Goal: Information Seeking & Learning: Learn about a topic

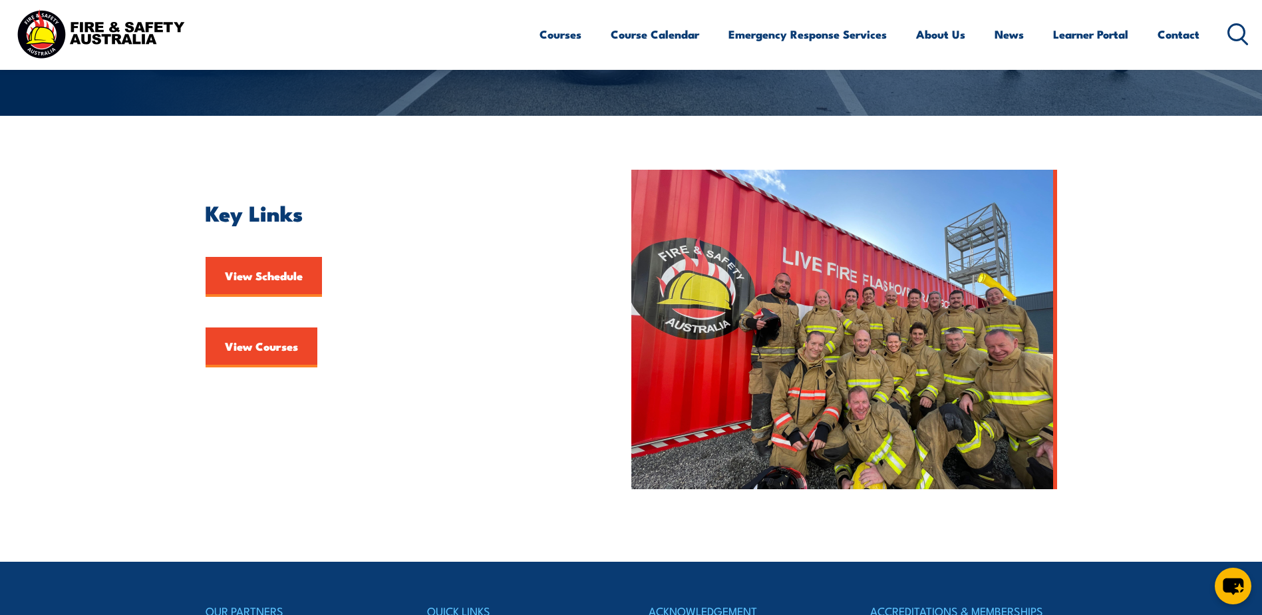
scroll to position [266, 0]
click at [269, 329] on link "View Courses" at bounding box center [262, 347] width 112 height 40
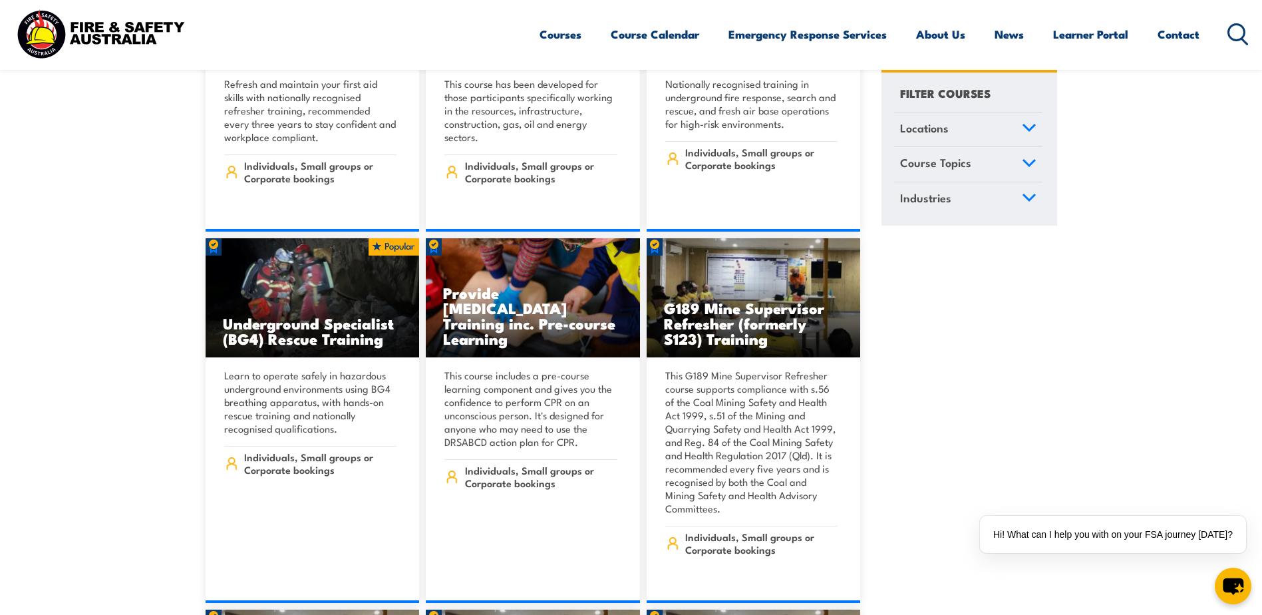
scroll to position [1397, 0]
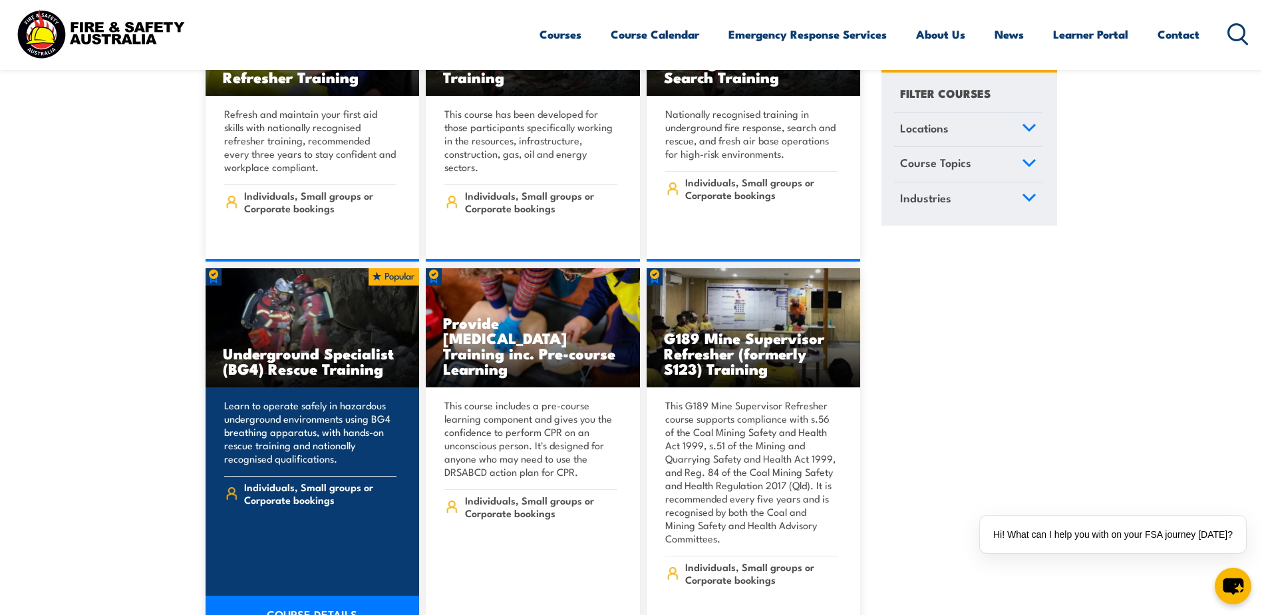
click at [349, 598] on link "COURSE DETAILS" at bounding box center [313, 613] width 214 height 37
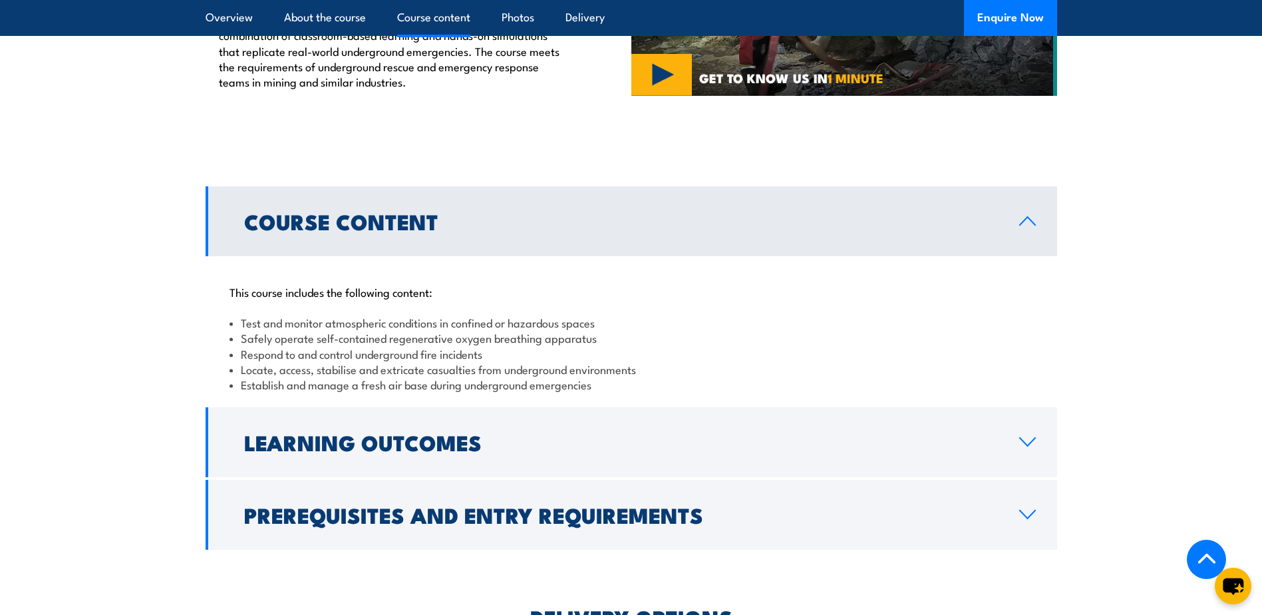
scroll to position [1065, 0]
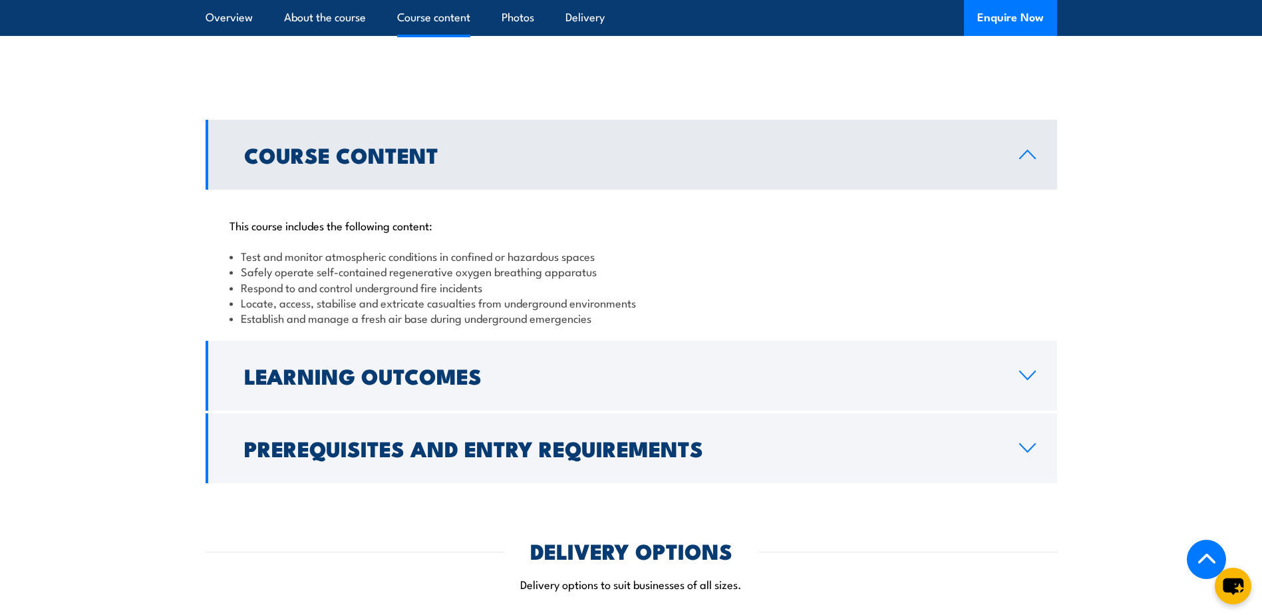
click at [745, 414] on link "Prerequisites and Entry Requirements" at bounding box center [632, 448] width 852 height 70
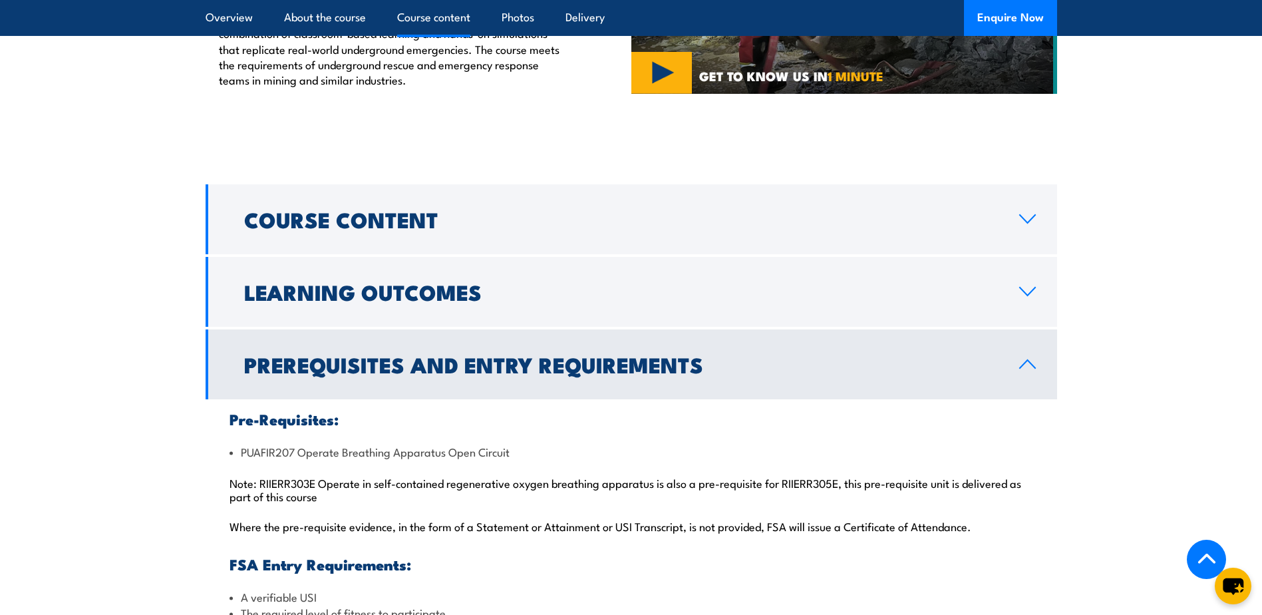
scroll to position [998, 0]
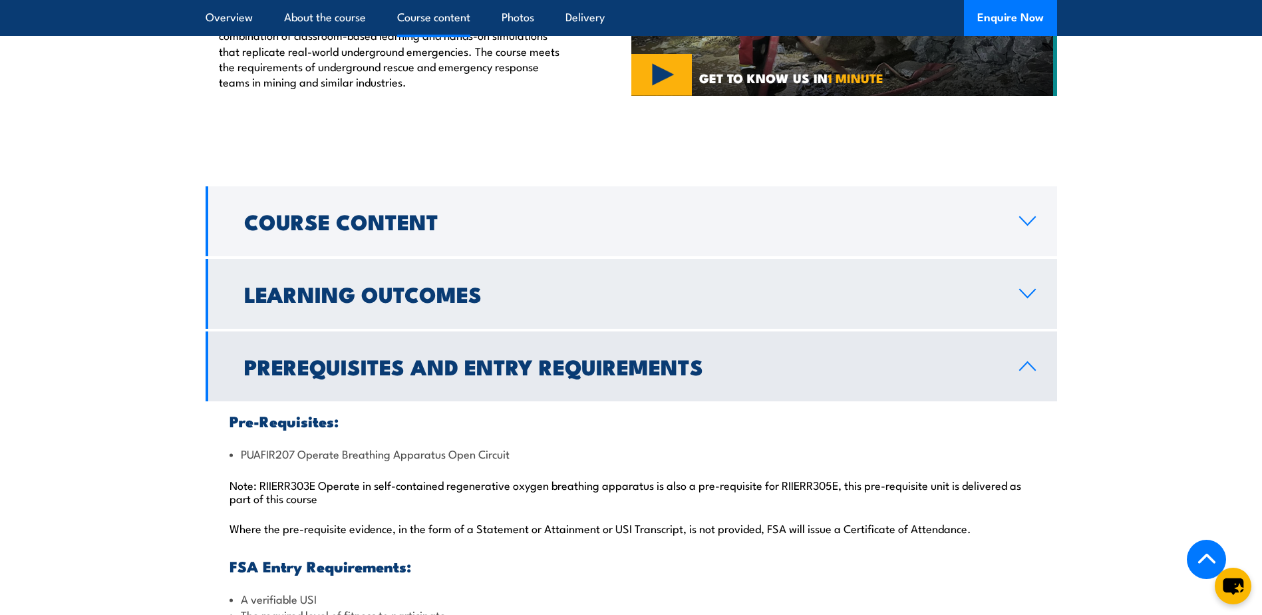
click at [535, 259] on link "Learning Outcomes" at bounding box center [632, 294] width 852 height 70
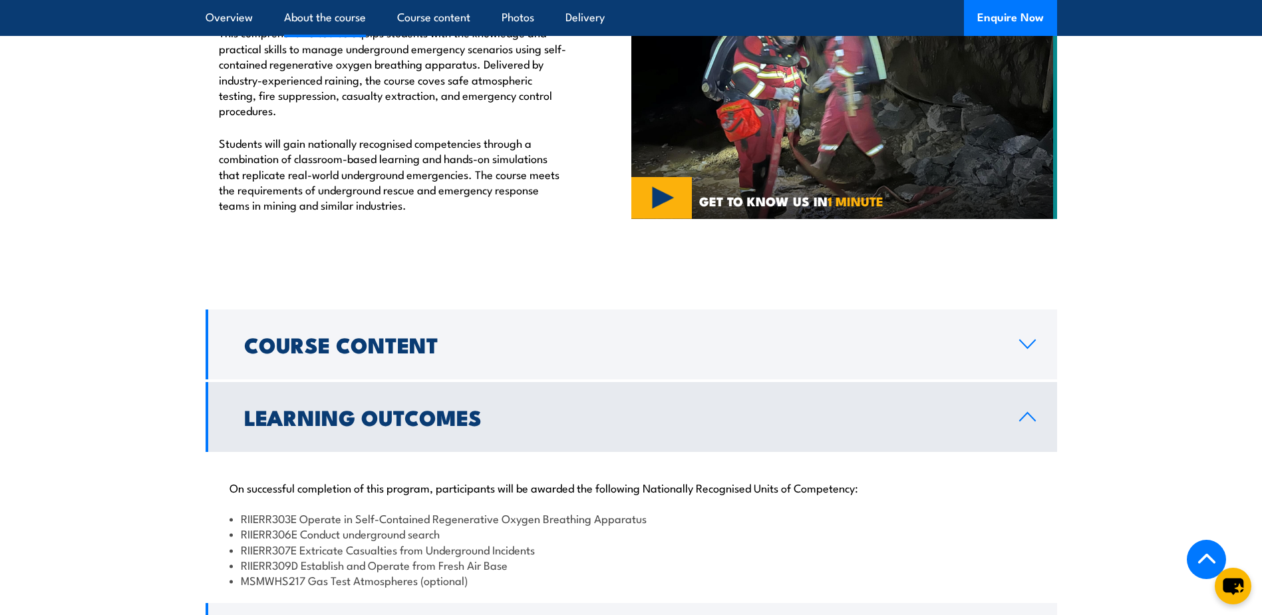
scroll to position [865, 0]
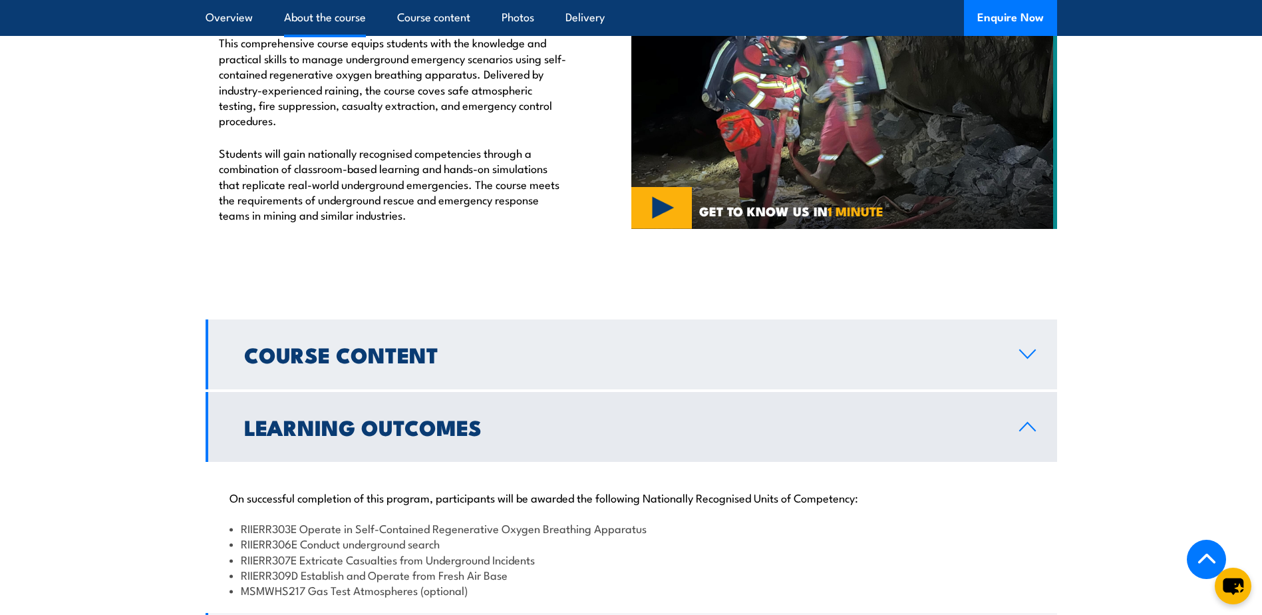
click at [489, 345] on h2 "Course Content" at bounding box center [621, 354] width 754 height 19
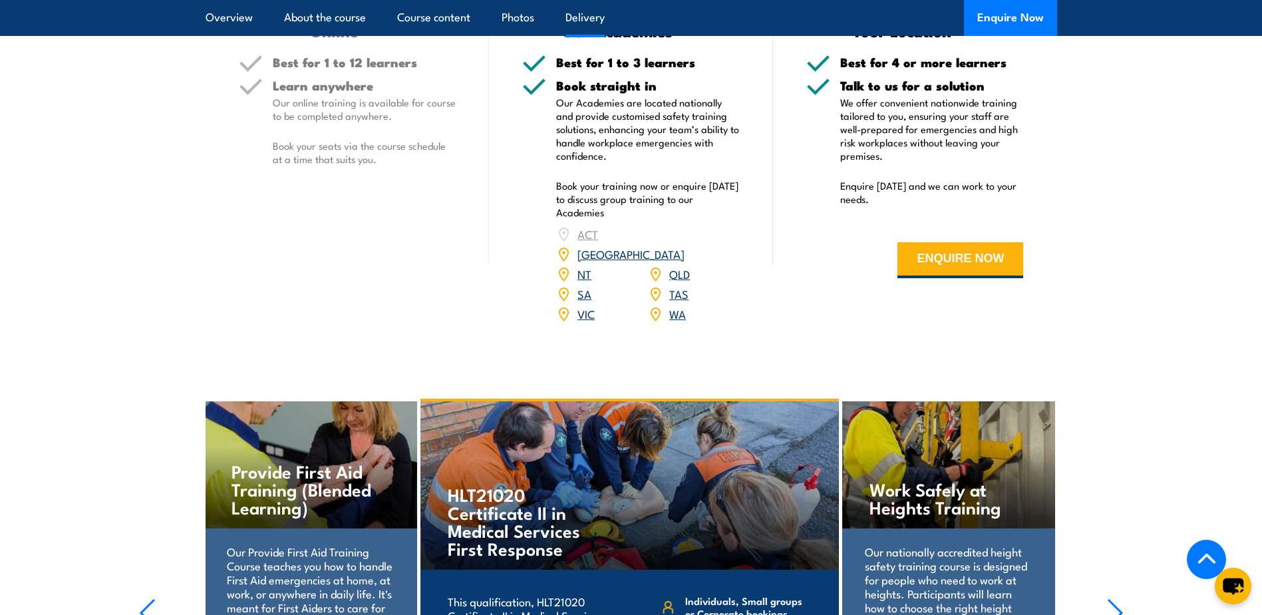
scroll to position [1464, 0]
